Goal: Task Accomplishment & Management: Use online tool/utility

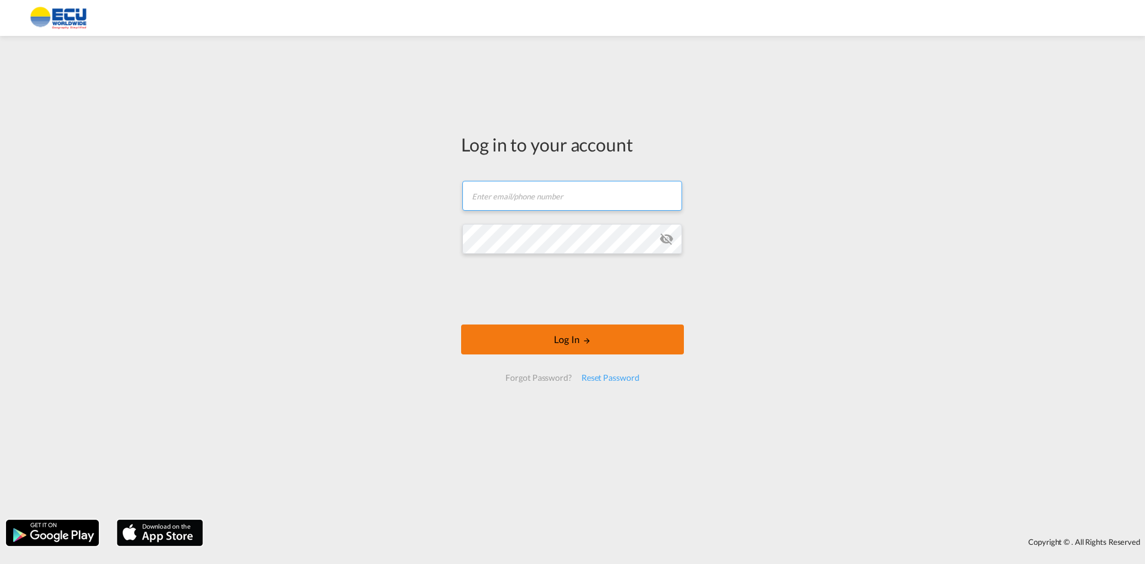
type input "[PERSON_NAME][EMAIL_ADDRESS][DOMAIN_NAME]"
click at [574, 340] on button "Log In" at bounding box center [572, 340] width 223 height 30
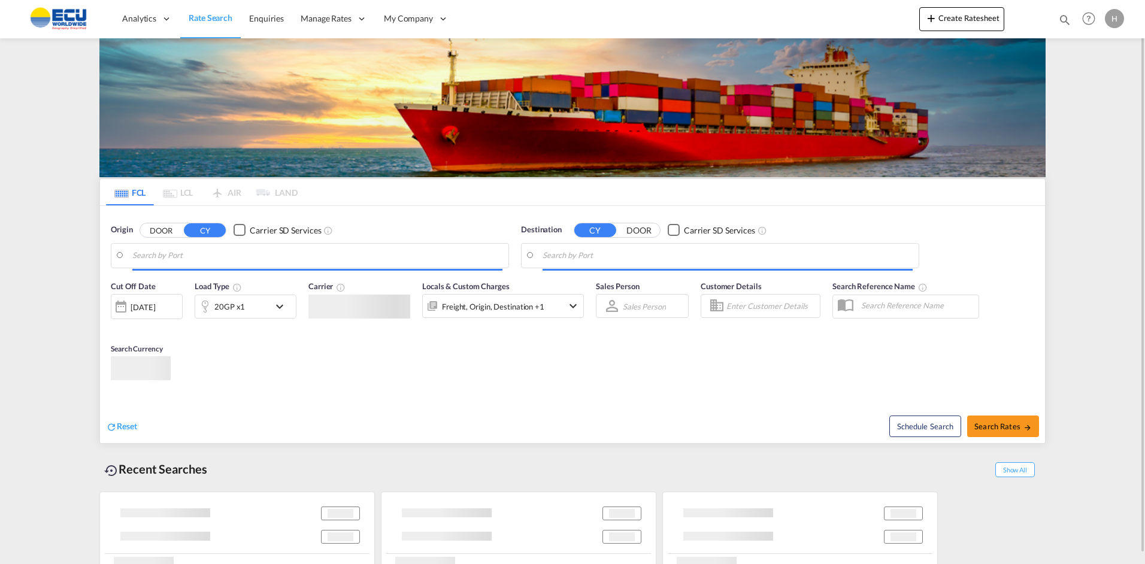
type input "Fos-[GEOGRAPHIC_DATA], [GEOGRAPHIC_DATA]"
type input "Ho Chi Minh City ([GEOGRAPHIC_DATA]), VNSGN"
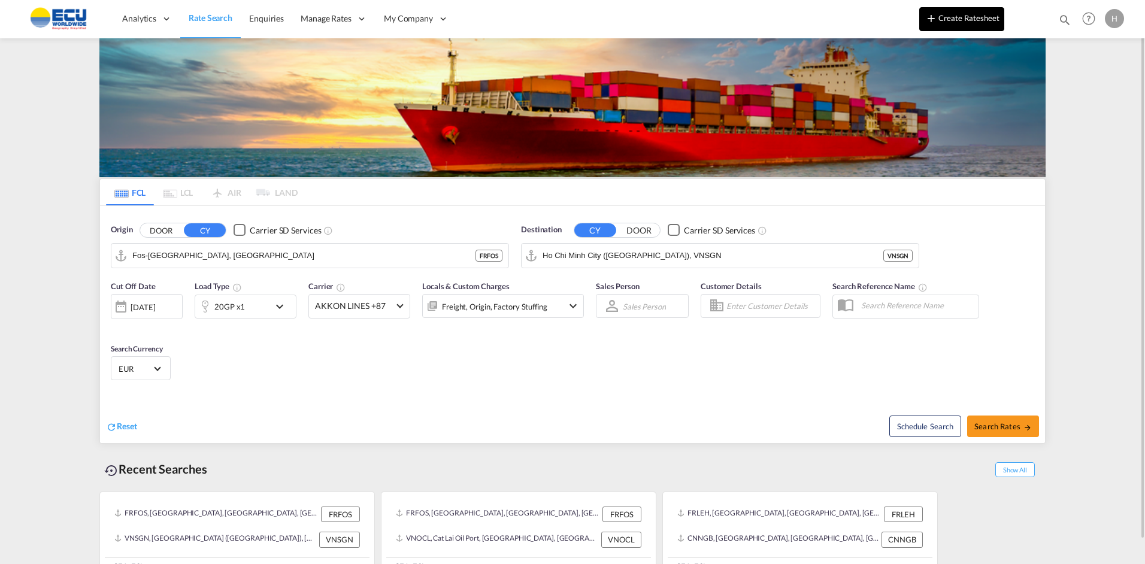
click at [947, 20] on button "Create Ratesheet" at bounding box center [962, 19] width 85 height 24
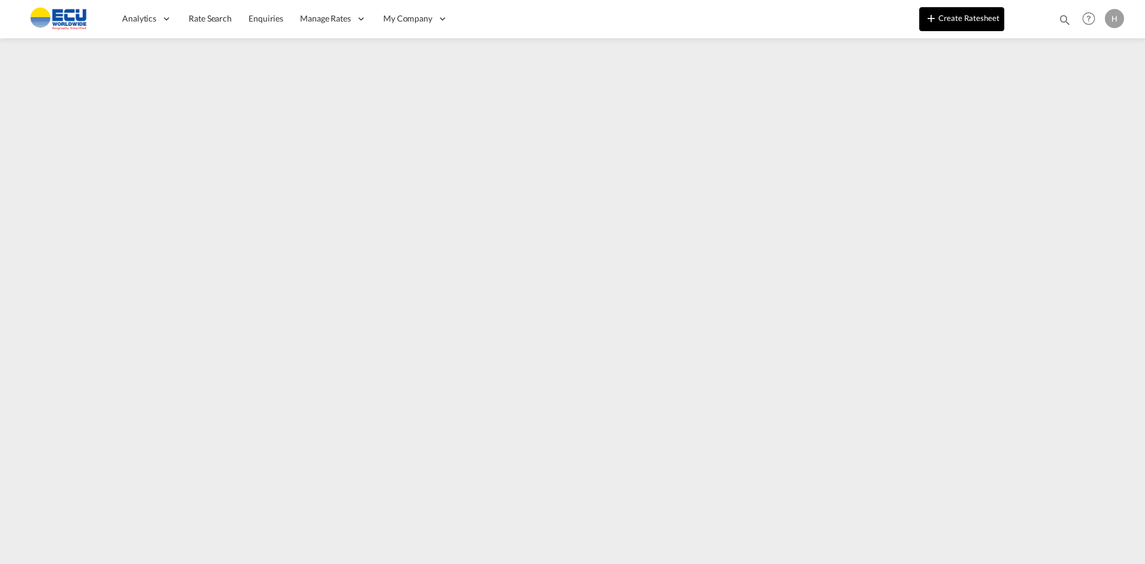
click at [947, 17] on button "Create Ratesheet" at bounding box center [962, 19] width 85 height 24
click at [934, 19] on md-icon "icon-plus 400-fg" at bounding box center [931, 18] width 14 height 14
click at [961, 22] on button "Create Ratesheet" at bounding box center [962, 19] width 85 height 24
click at [951, 16] on button "Create Ratesheet" at bounding box center [962, 19] width 85 height 24
